Goal: Subscribe to service/newsletter

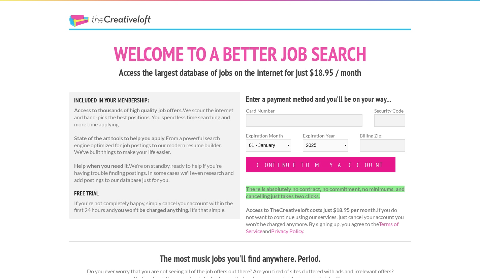
click at [285, 164] on input "Continue to my account" at bounding box center [321, 164] width 150 height 15
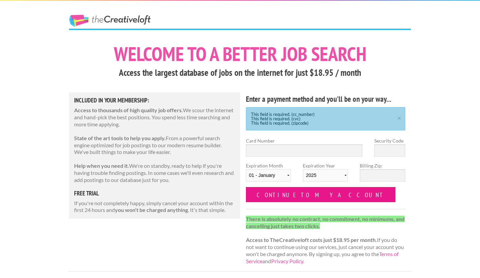
click at [292, 195] on input "Continue to my account" at bounding box center [321, 194] width 150 height 15
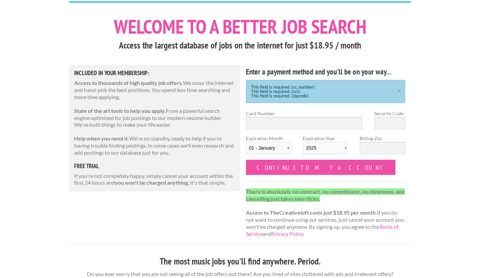
scroll to position [28, 0]
